Goal: Transaction & Acquisition: Purchase product/service

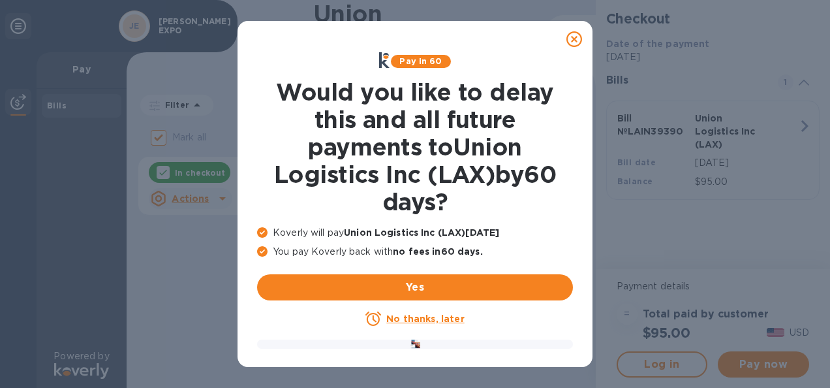
click at [421, 320] on u "No thanks, later" at bounding box center [425, 318] width 78 height 10
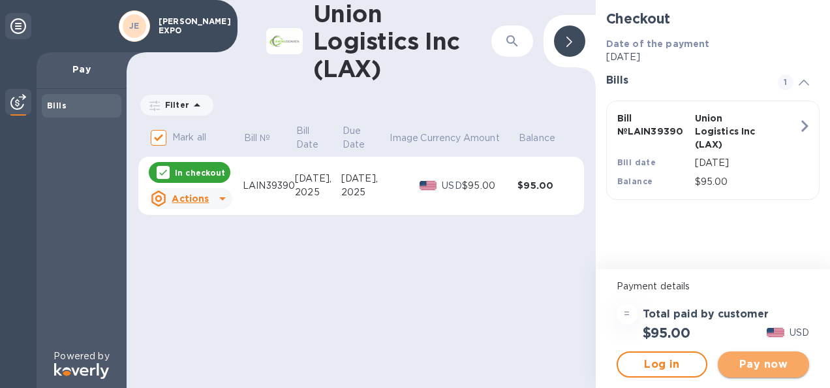
click at [764, 362] on span "Pay now" at bounding box center [764, 364] width 71 height 16
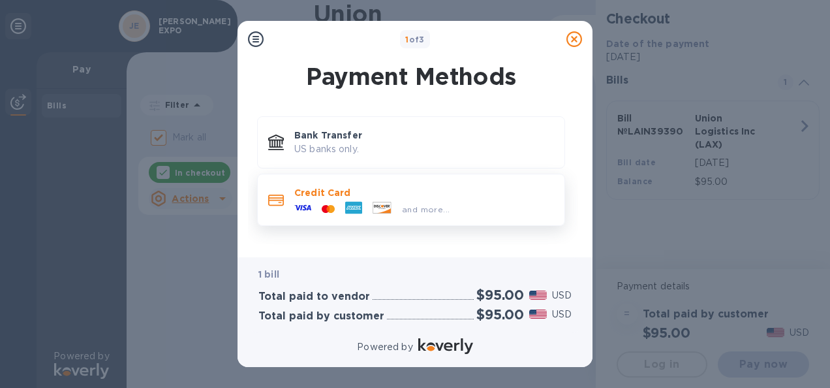
click at [281, 200] on icon at bounding box center [276, 200] width 16 height 11
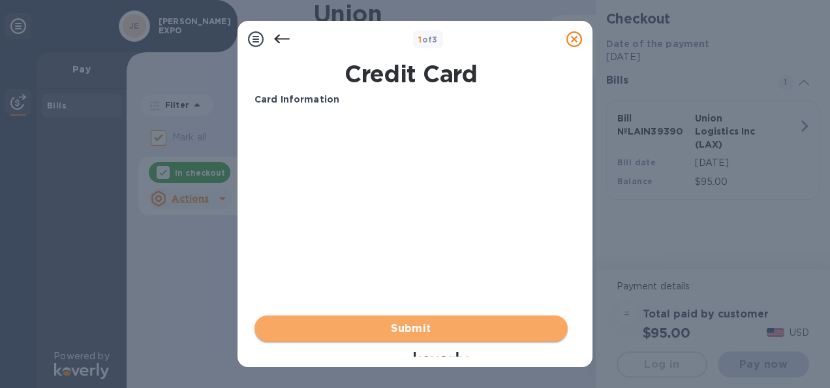
click at [423, 328] on span "Submit" at bounding box center [411, 329] width 292 height 16
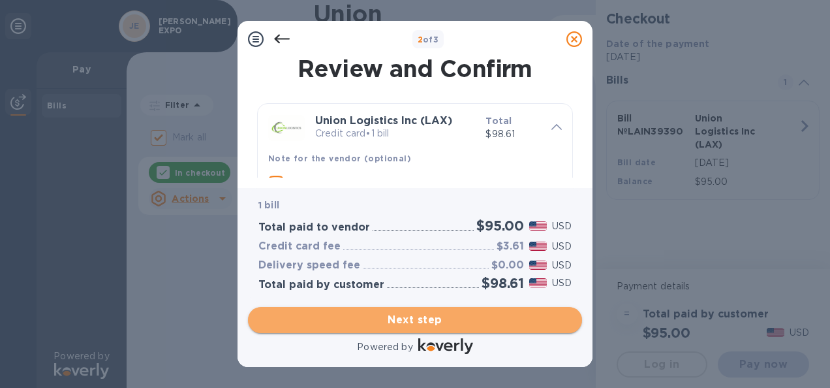
click at [436, 321] on span "Next step" at bounding box center [415, 320] width 313 height 16
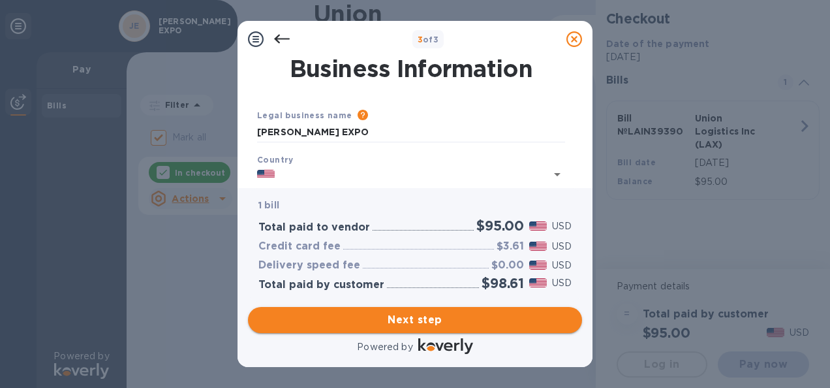
type input "[GEOGRAPHIC_DATA]"
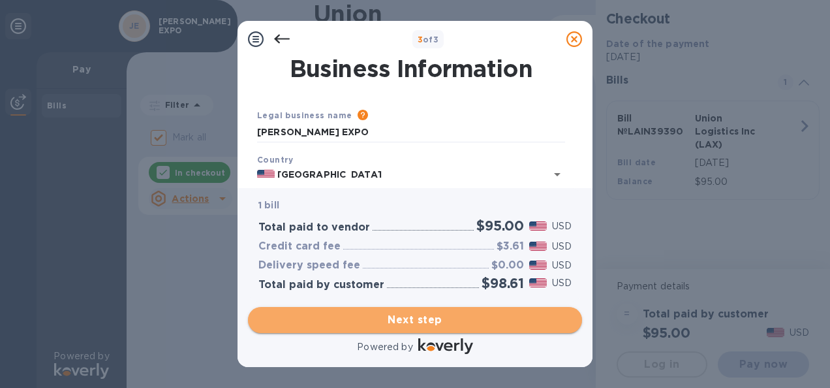
click at [426, 321] on span "Next step" at bounding box center [415, 320] width 313 height 16
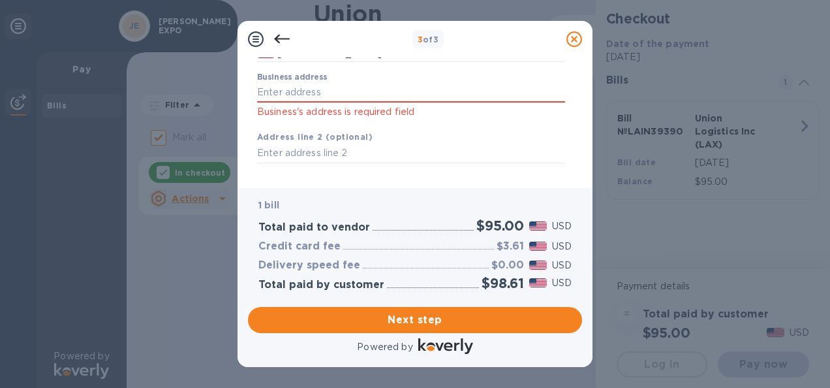
scroll to position [122, 0]
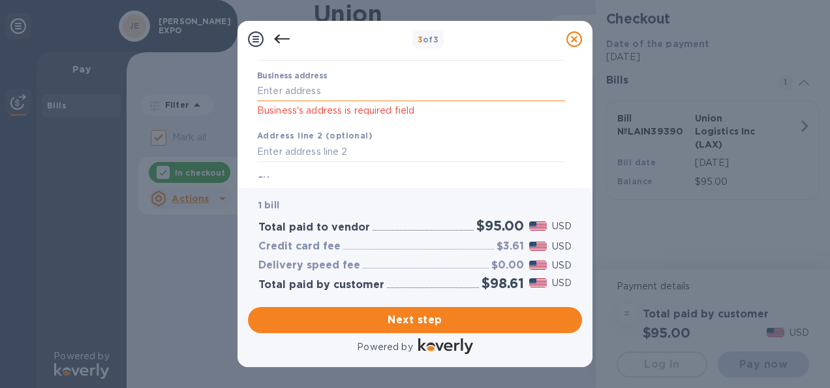
click at [447, 91] on input "Business address" at bounding box center [411, 92] width 308 height 20
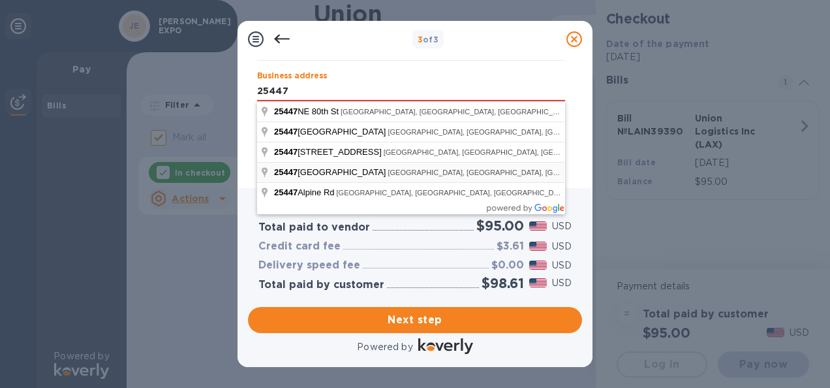
type input "[STREET_ADDRESS]"
type input "Des Moines"
type input "WA"
type input "98198"
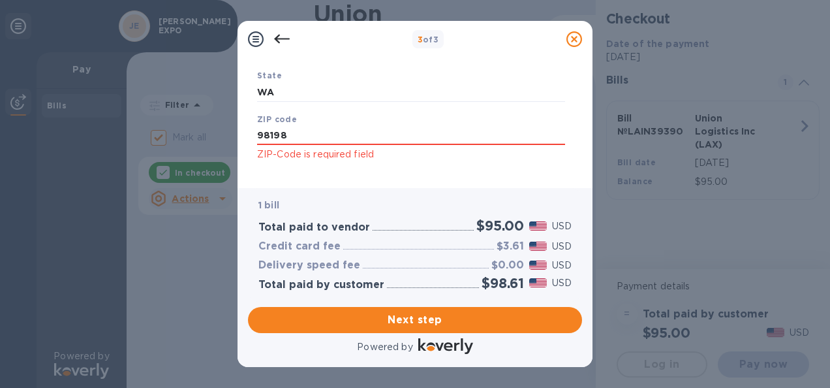
scroll to position [303, 0]
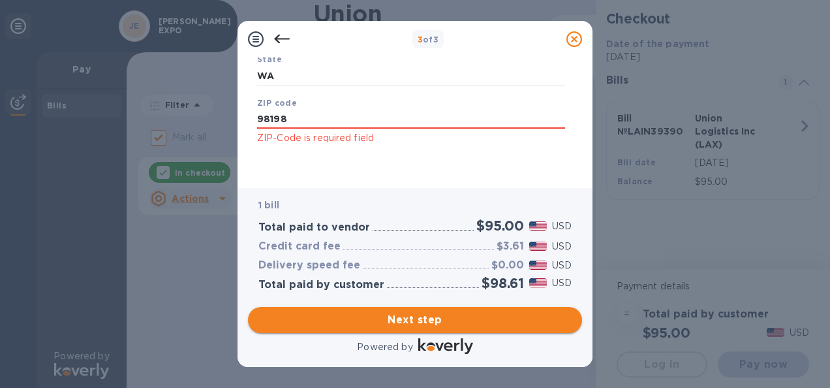
click at [436, 319] on span "Next step" at bounding box center [415, 320] width 313 height 16
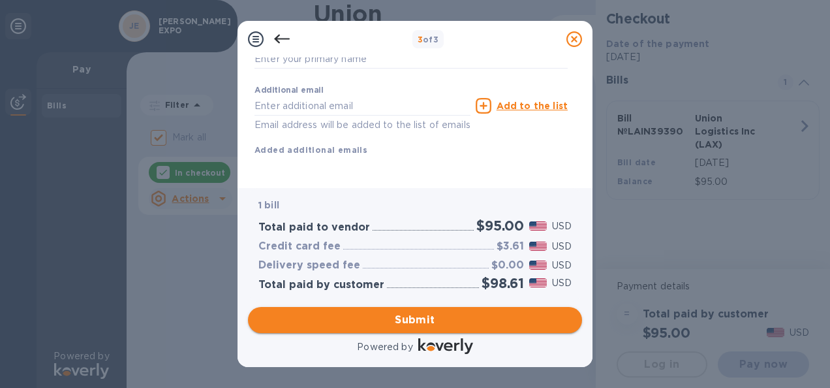
scroll to position [282, 0]
click at [388, 96] on input "text" at bounding box center [363, 106] width 216 height 20
type input "[EMAIL_ADDRESS][DOMAIN_NAME]"
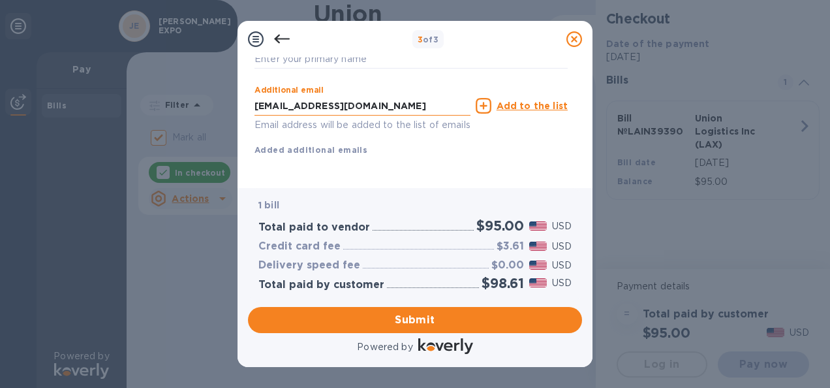
type input "[PERSON_NAME]"
type input "[EMAIL_ADDRESS][DOMAIN_NAME]"
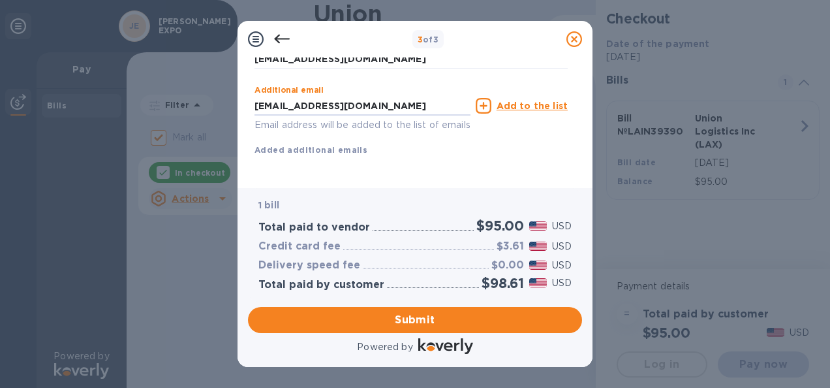
click at [520, 154] on div "First name [PERSON_NAME] Last name [PERSON_NAME] Phone number +1 Payment Confir…" at bounding box center [411, 26] width 313 height 303
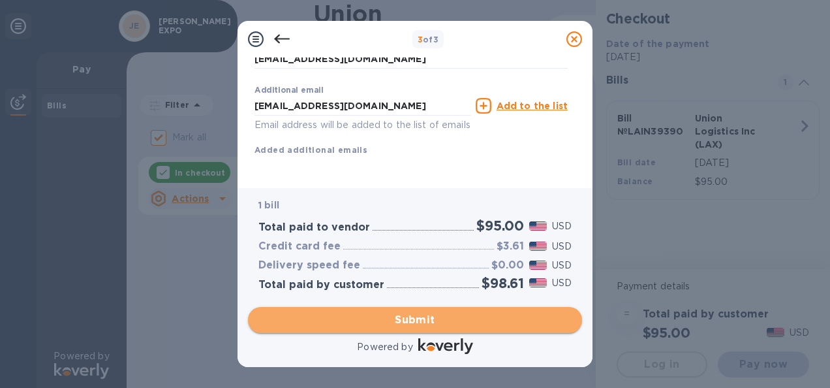
click at [480, 316] on span "Submit" at bounding box center [415, 320] width 313 height 16
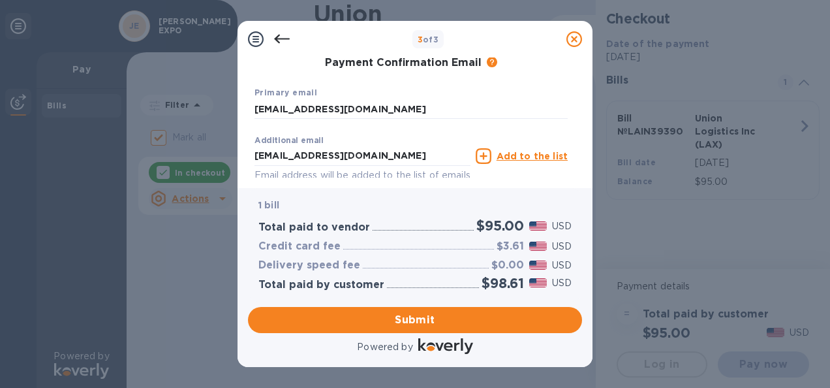
scroll to position [333, 0]
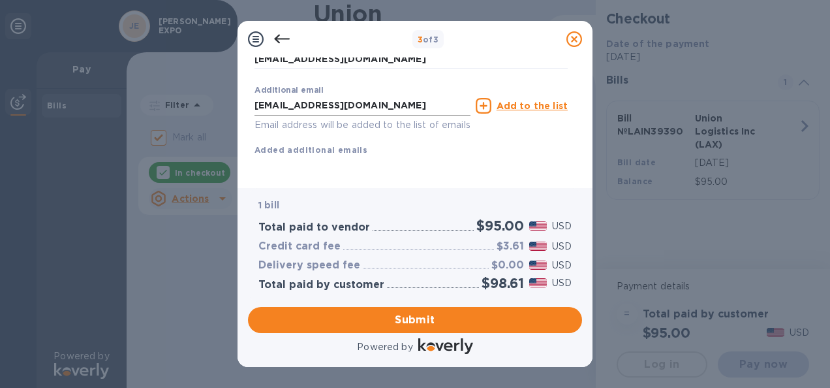
click at [310, 96] on input "[EMAIL_ADDRESS][DOMAIN_NAME]" at bounding box center [363, 106] width 216 height 20
drag, startPoint x: 310, startPoint y: 87, endPoint x: 214, endPoint y: 101, distance: 97.0
click at [214, 101] on div "3 of 3 Payment Contact Information First name [PERSON_NAME] First name is a req…" at bounding box center [415, 194] width 830 height 388
type input "[EMAIL_ADDRESS][DOMAIN_NAME]"
click at [657, 230] on div "3 of 3 Payment Contact Information First name [PERSON_NAME] First name is a req…" at bounding box center [415, 194] width 830 height 388
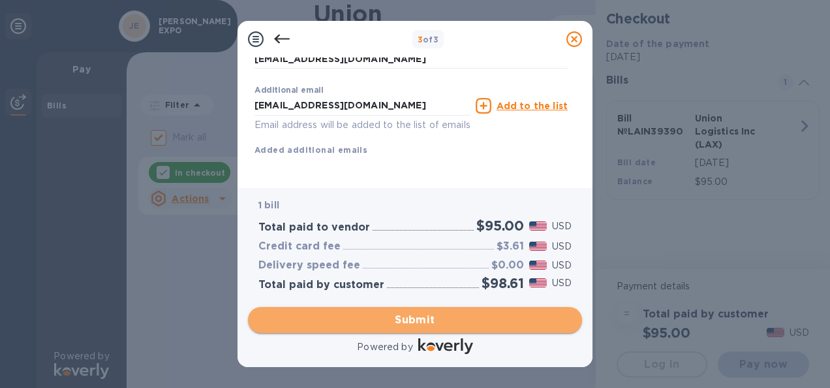
click at [436, 316] on span "Submit" at bounding box center [415, 320] width 313 height 16
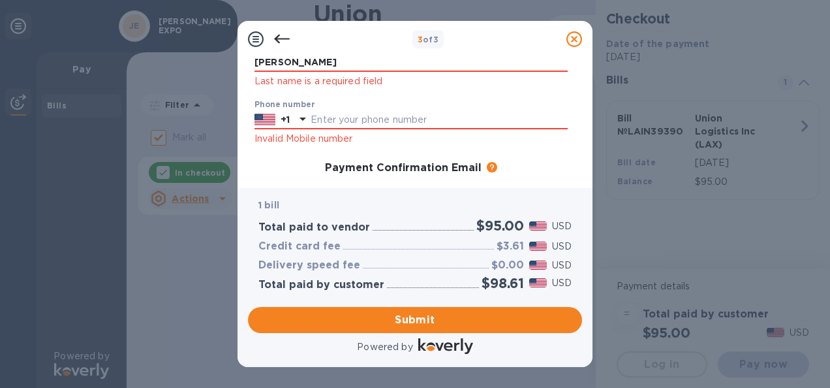
scroll to position [161, 0]
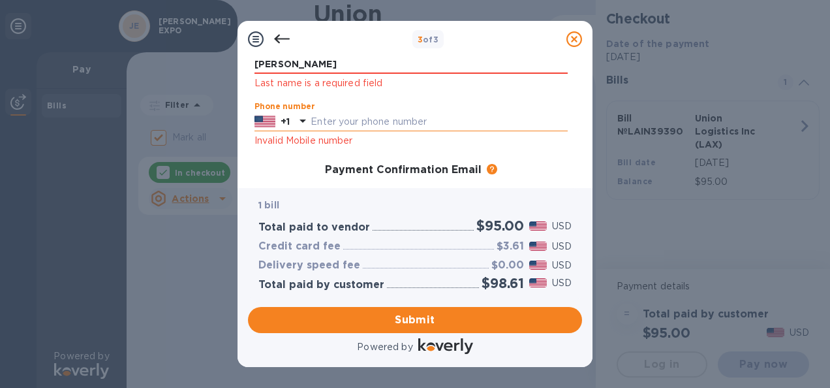
click at [413, 127] on input "text" at bounding box center [439, 122] width 257 height 20
type input "2063880909"
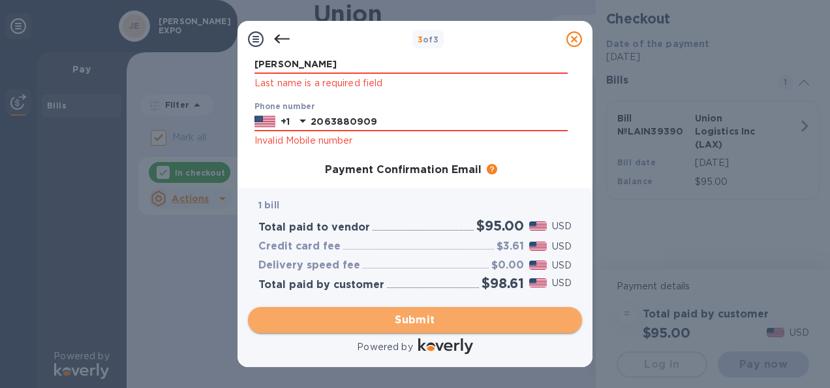
click at [449, 326] on span "Submit" at bounding box center [415, 320] width 313 height 16
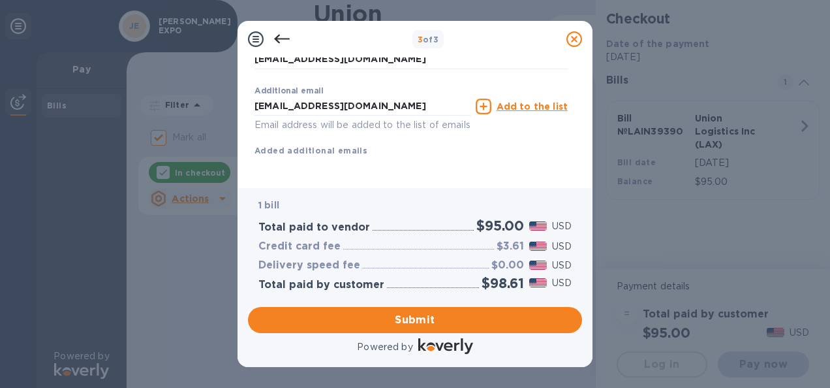
scroll to position [316, 0]
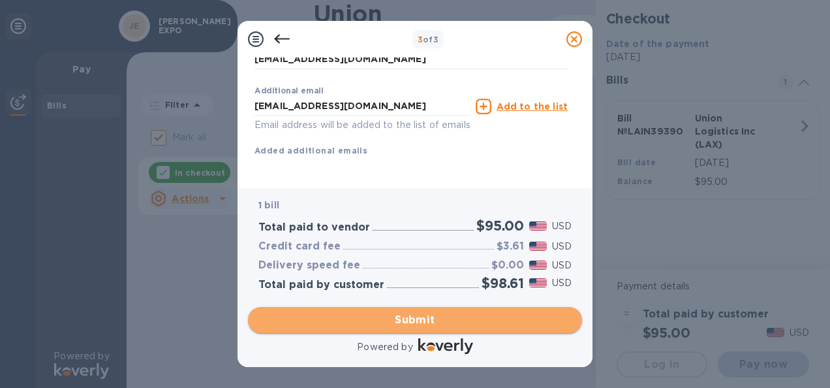
click at [436, 323] on span "Submit" at bounding box center [415, 320] width 313 height 16
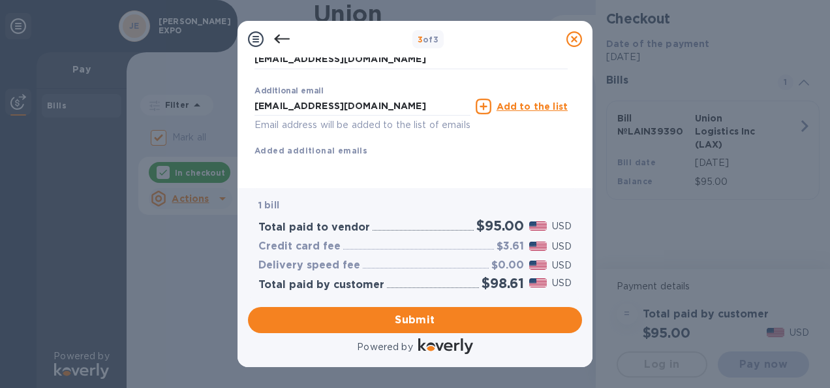
click at [532, 101] on u "Add to the list" at bounding box center [532, 106] width 71 height 10
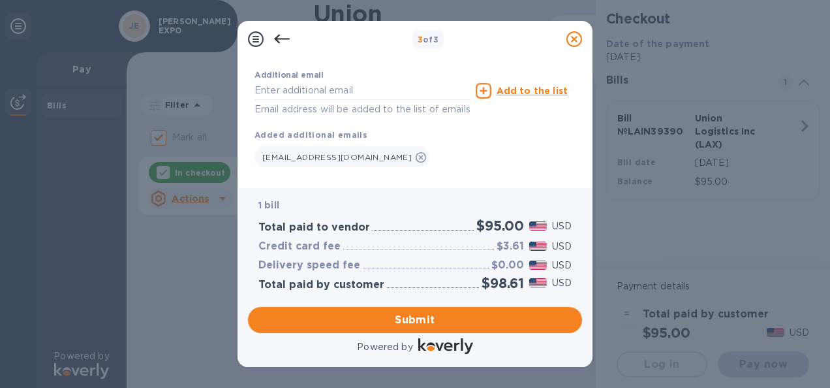
drag, startPoint x: 576, startPoint y: 157, endPoint x: 574, endPoint y: 142, distance: 15.1
click at [574, 142] on div "Payment Contact Information First name [PERSON_NAME] First name is a required f…" at bounding box center [415, 117] width 334 height 120
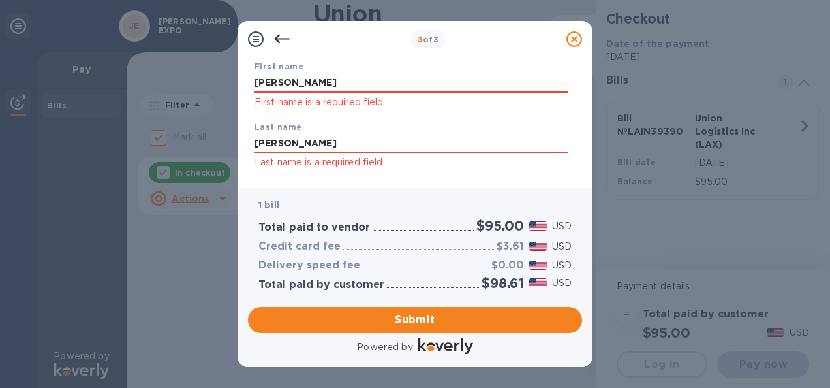
scroll to position [91, 0]
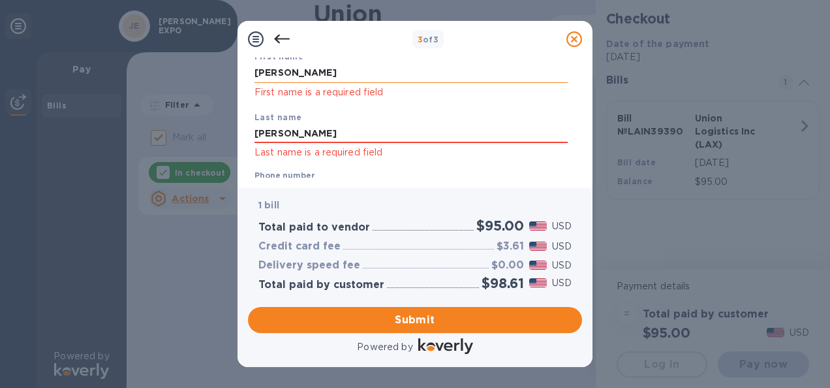
click at [306, 76] on input "[PERSON_NAME]" at bounding box center [411, 73] width 313 height 20
type input "[EMAIL_ADDRESS][DOMAIN_NAME]"
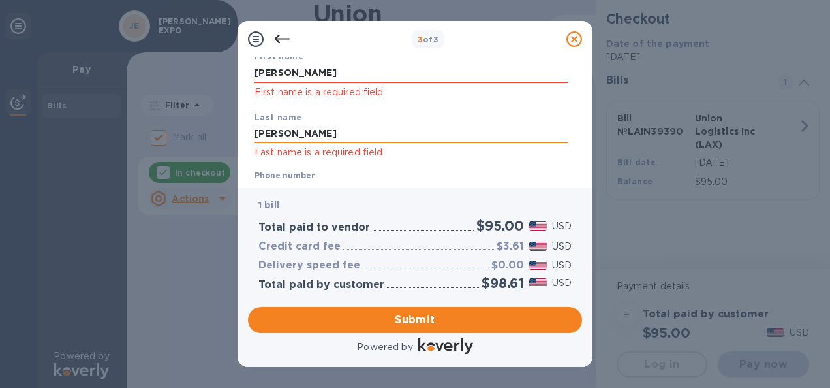
click at [386, 124] on input "[PERSON_NAME]" at bounding box center [411, 134] width 313 height 20
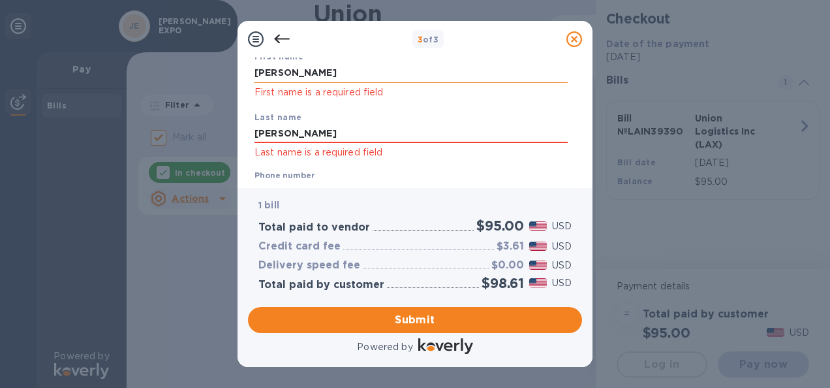
click at [306, 72] on input "[PERSON_NAME]" at bounding box center [411, 73] width 313 height 20
click at [491, 55] on div "3 of 3" at bounding box center [415, 39] width 355 height 37
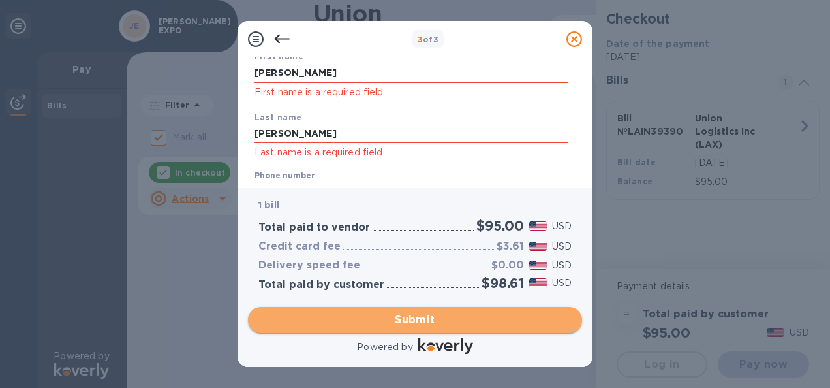
click at [399, 319] on span "Submit" at bounding box center [415, 320] width 313 height 16
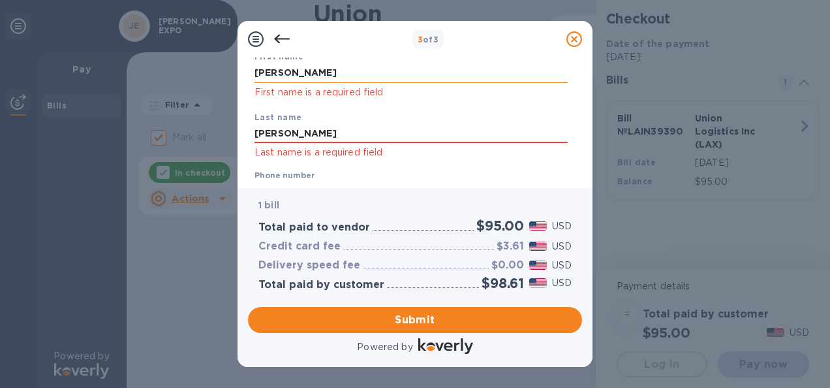
click at [300, 71] on input "[PERSON_NAME]" at bounding box center [411, 73] width 313 height 20
type input "H"
type input "[PERSON_NAME]"
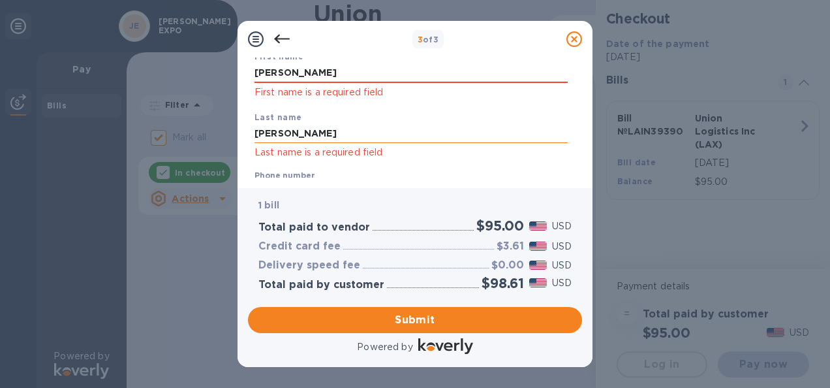
click at [268, 132] on input "[PERSON_NAME]" at bounding box center [411, 134] width 313 height 20
click at [303, 131] on input "[PERSON_NAME]" at bounding box center [411, 134] width 313 height 20
type input "C"
type input "[PERSON_NAME]"
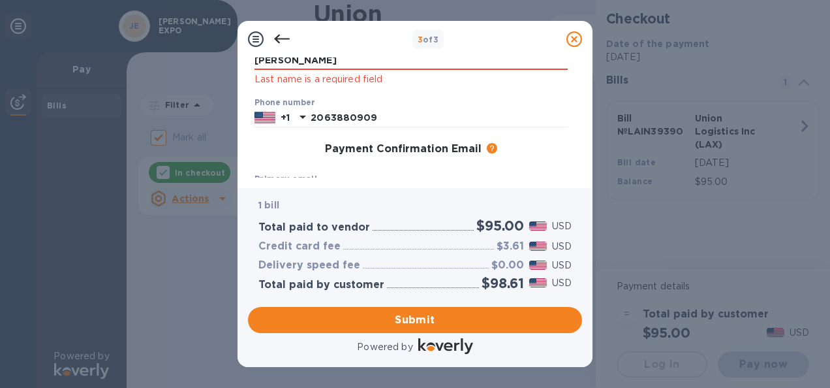
click at [396, 164] on div "First name [PERSON_NAME] First name is a required field Last name [PERSON_NAME]…" at bounding box center [411, 147] width 324 height 353
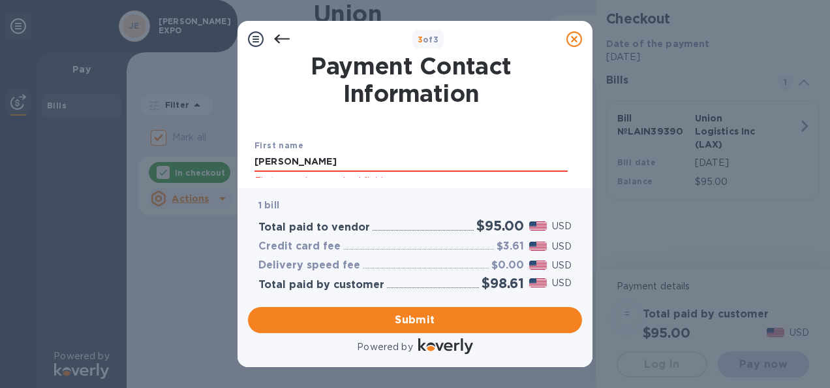
scroll to position [0, 0]
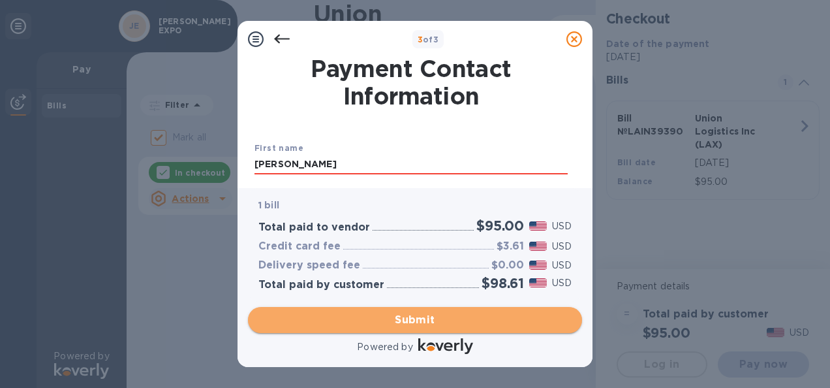
click at [377, 319] on span "Submit" at bounding box center [415, 320] width 313 height 16
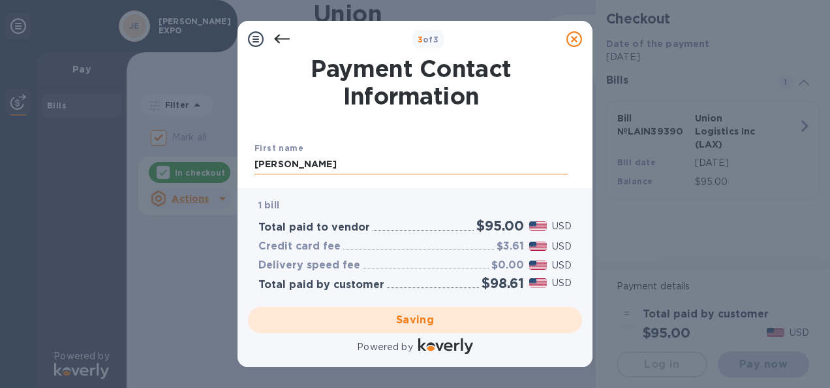
click at [371, 157] on input "[PERSON_NAME]" at bounding box center [411, 165] width 313 height 20
click at [439, 108] on h1 "Payment Contact Information" at bounding box center [411, 82] width 313 height 55
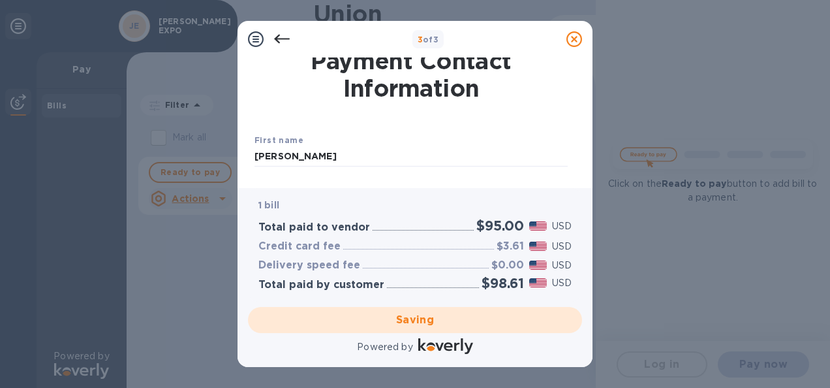
checkbox input "false"
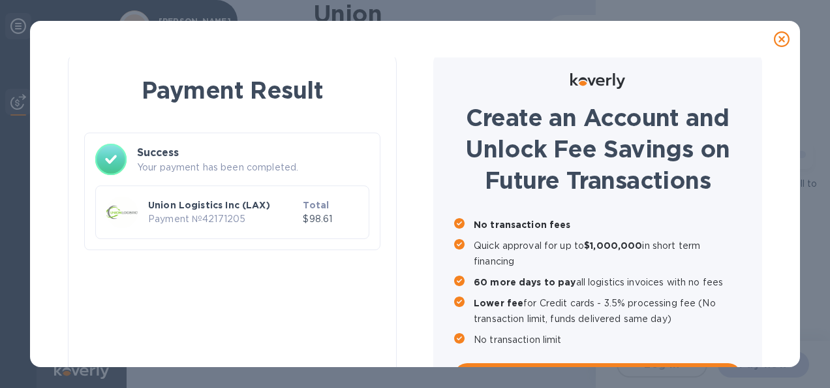
scroll to position [54, 0]
